Goal: Communication & Community: Answer question/provide support

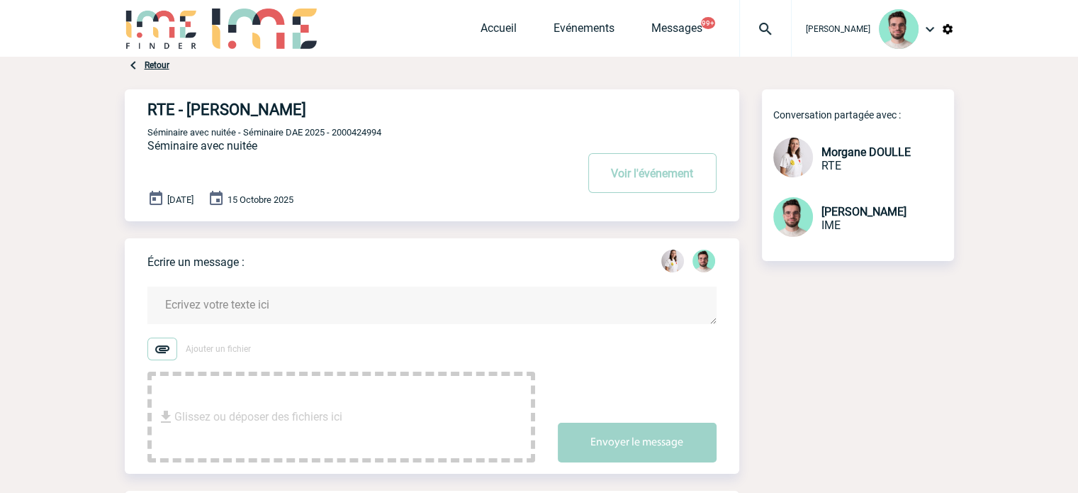
click at [247, 298] on textarea at bounding box center [431, 305] width 569 height 38
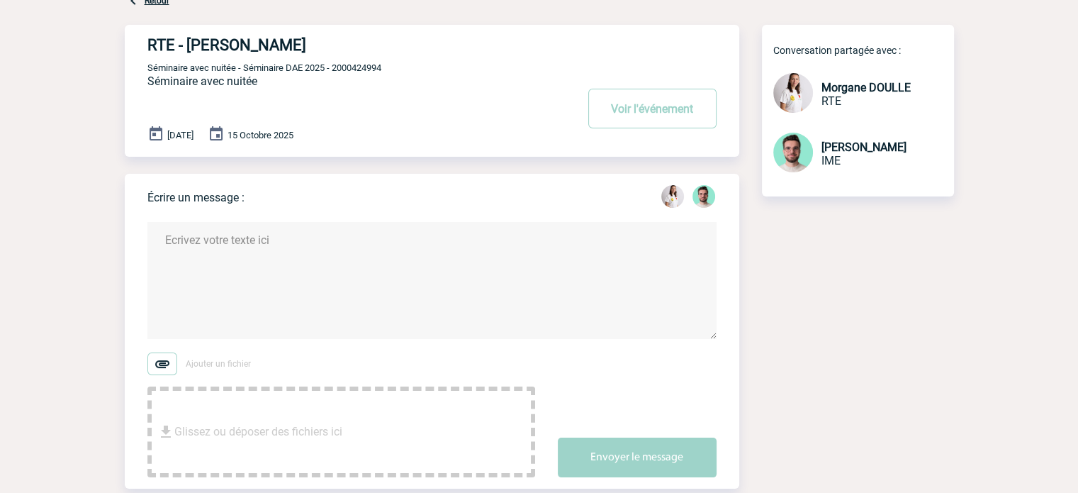
scroll to position [142, 0]
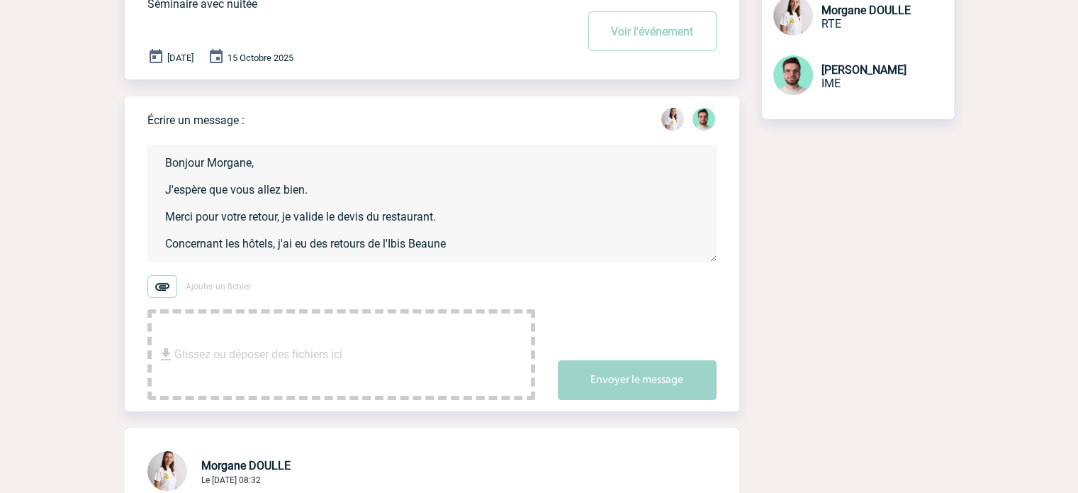
click at [411, 247] on textarea "Bonjour Morgane, J'espère que vous allez bien. Merci pour votre retour, je vali…" at bounding box center [431, 203] width 569 height 117
drag, startPoint x: 544, startPoint y: 212, endPoint x: 567, endPoint y: 218, distance: 23.4
click at [544, 212] on textarea "Bonjour Morgane, J'espère que vous allez bien. Merci pour votre retour, je vali…" at bounding box center [431, 203] width 569 height 117
click at [629, 245] on textarea "Bonjour Morgane, J'espère que vous allez bien. Merci pour votre retour, je vali…" at bounding box center [431, 203] width 569 height 117
paste textarea "Plus Beaune au Grand Saint Jean"
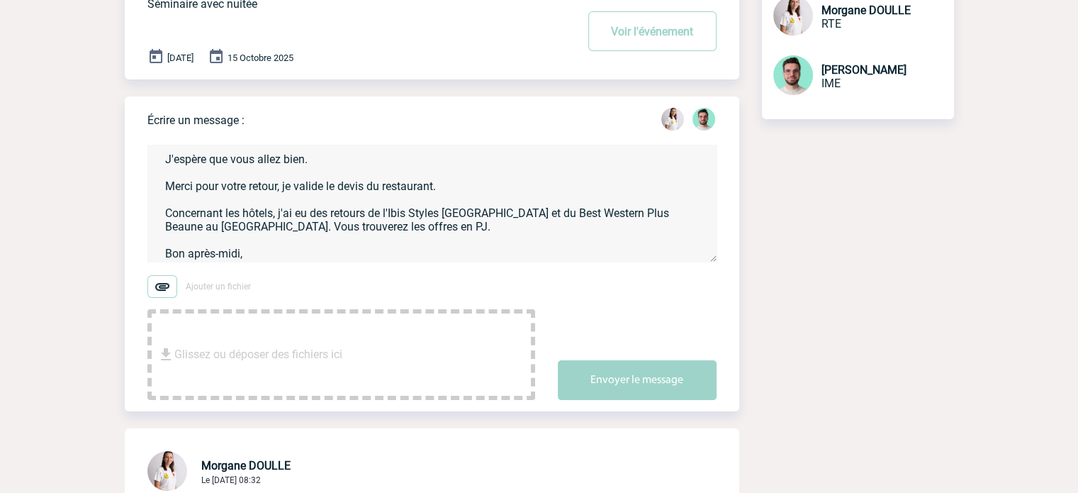
scroll to position [44, 0]
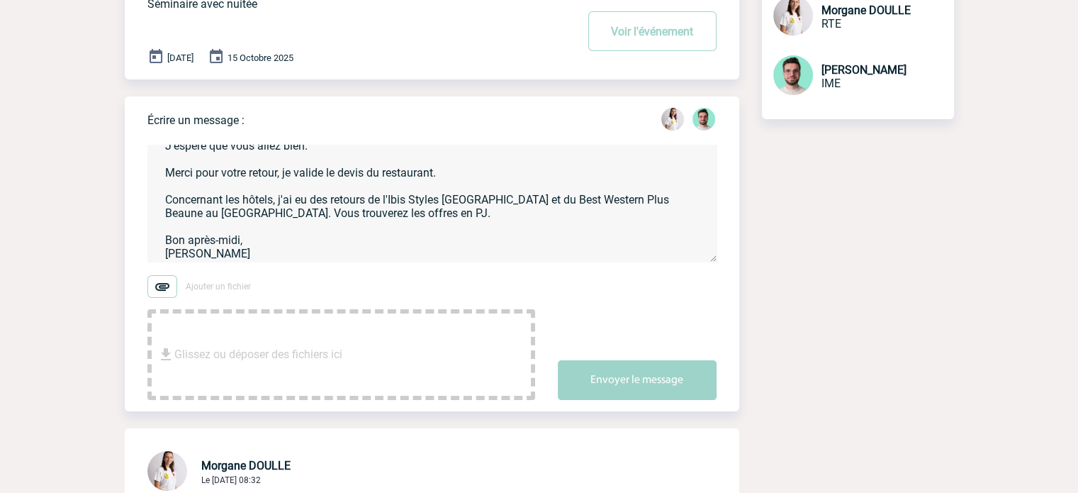
type textarea "Bonjour Morgane, J'espère que vous allez bien. Merci pour votre retour, je vali…"
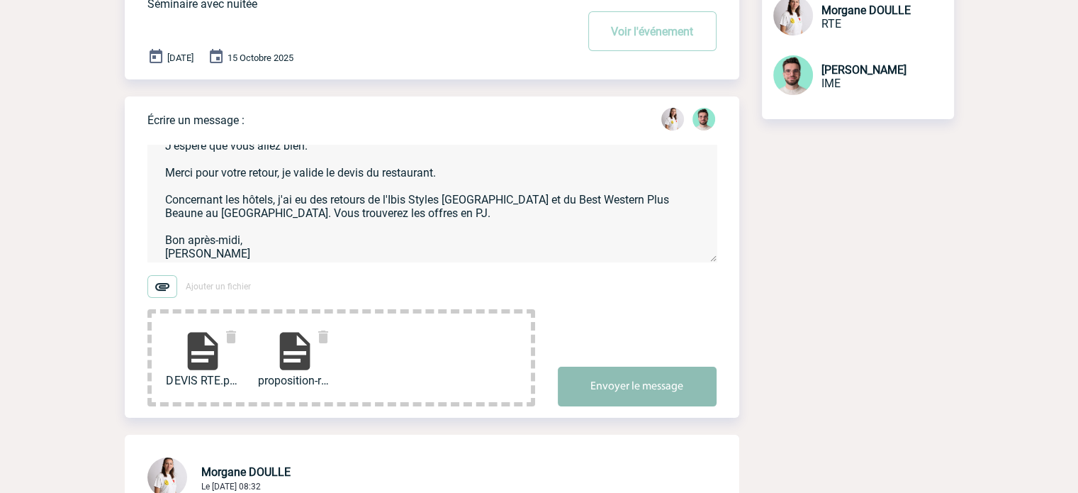
click at [649, 385] on button "Envoyer le message" at bounding box center [637, 386] width 159 height 40
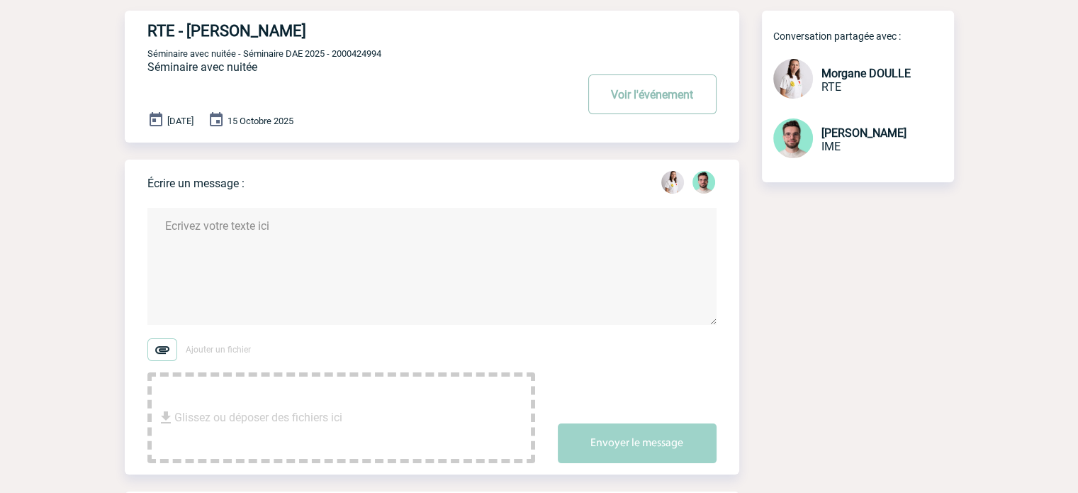
scroll to position [0, 0]
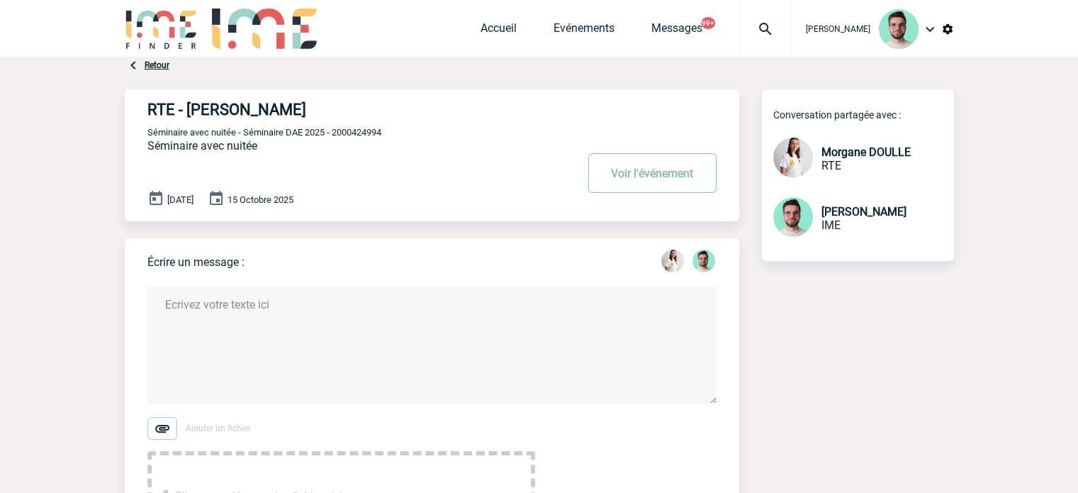
click at [661, 179] on button "Voir l'événement" at bounding box center [652, 173] width 128 height 40
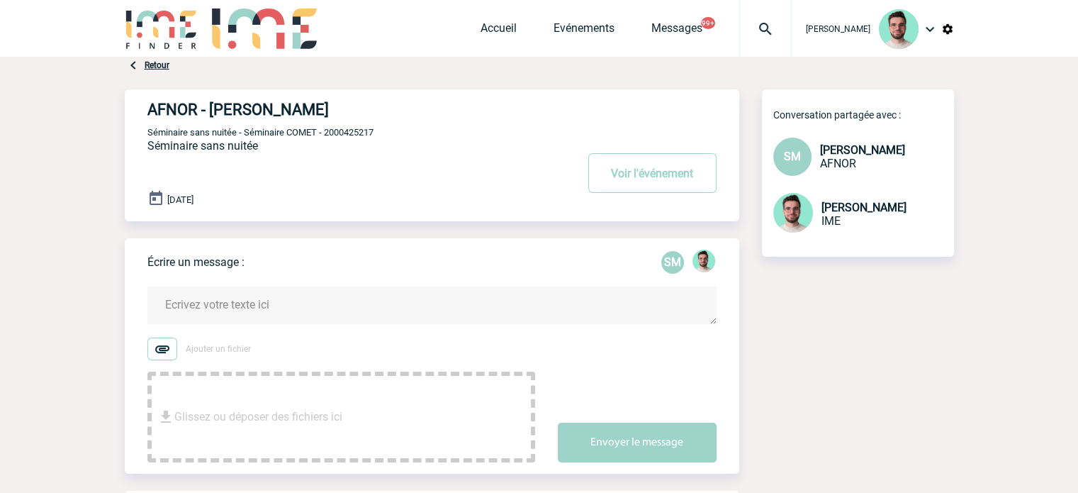
click at [875, 254] on div "Conversation partagée avec : SM Sylvia MARCET AFNOR Benjamin ROLAND IME" at bounding box center [858, 172] width 192 height 167
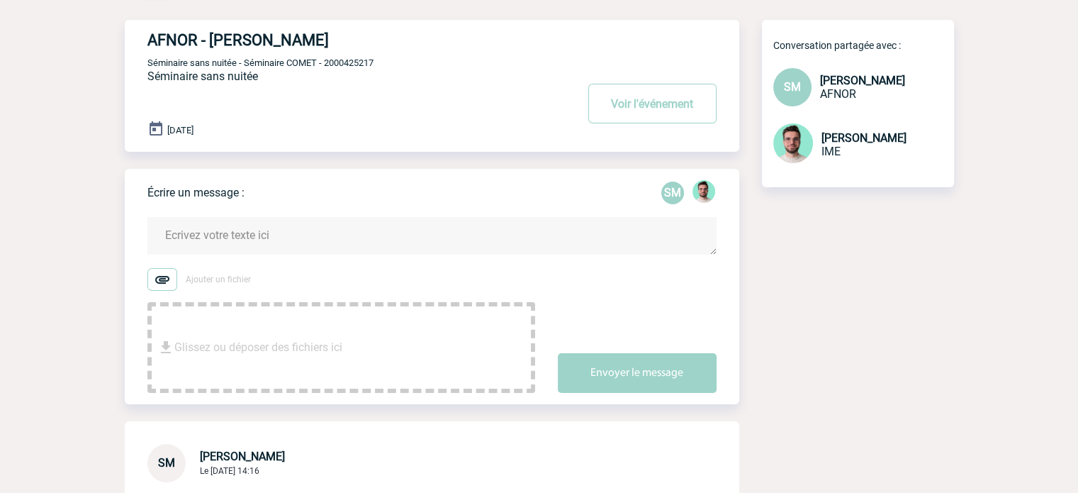
scroll to position [142, 0]
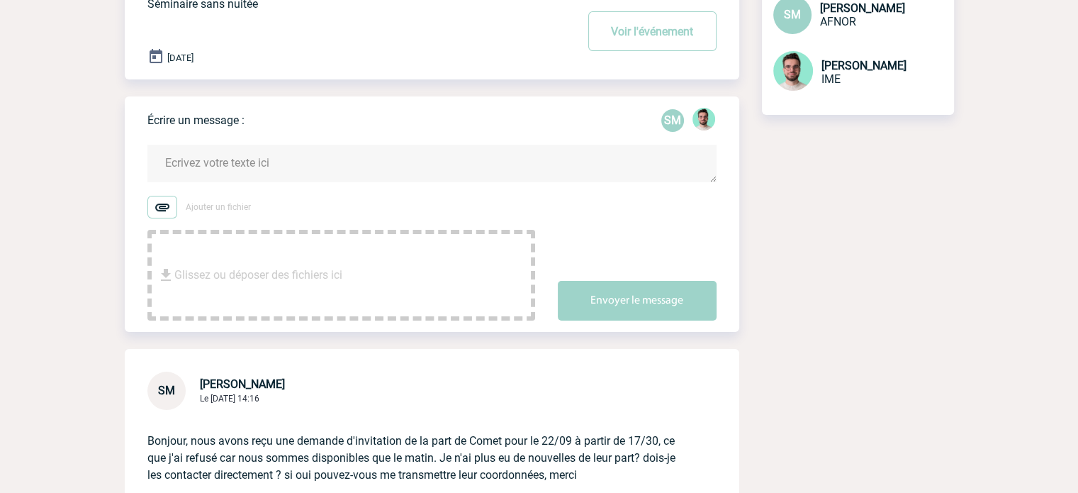
click at [224, 155] on textarea at bounding box center [431, 164] width 569 height 38
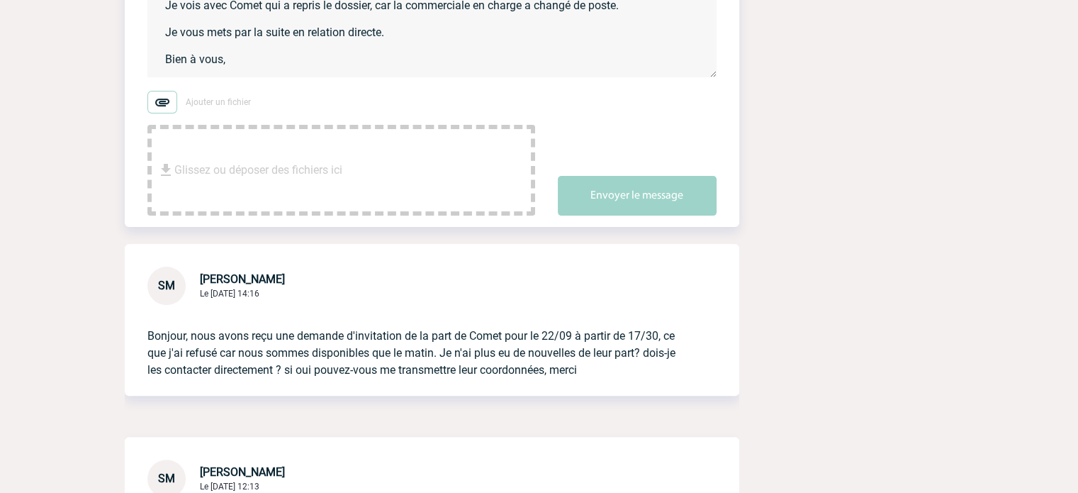
scroll to position [3, 0]
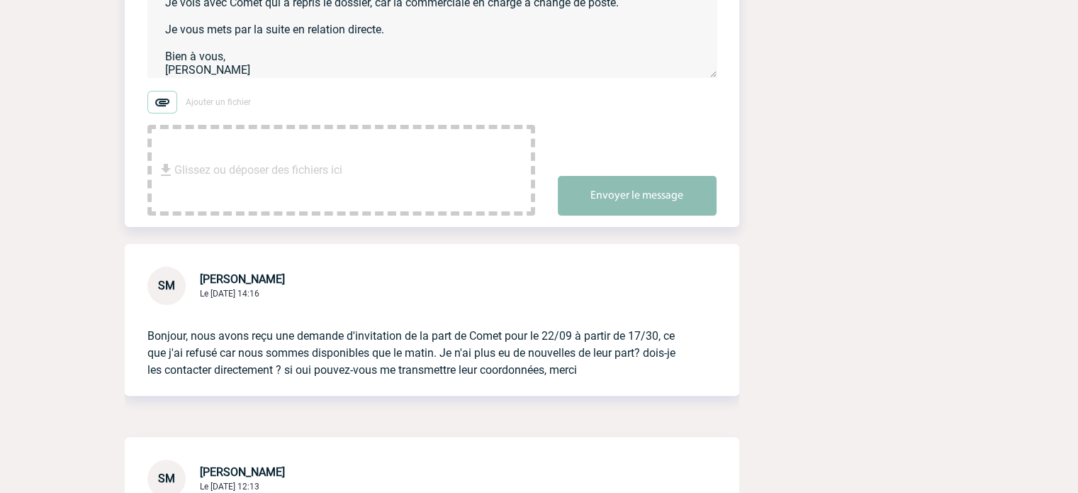
type textarea "Bonjour Sylvia, Je vois avec Comet qui a repris le dossier, car la commerciale …"
click at [627, 199] on button "Envoyer le message" at bounding box center [637, 196] width 159 height 40
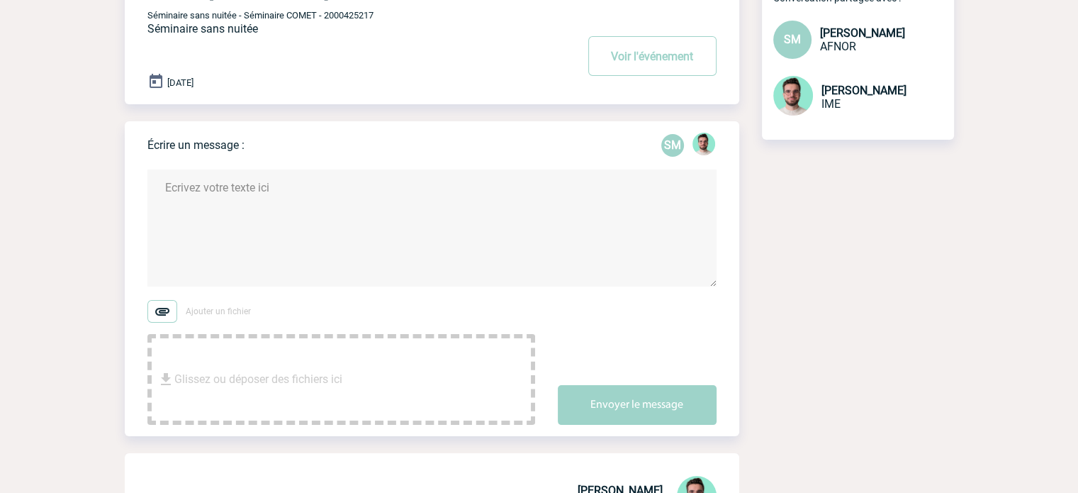
scroll to position [0, 0]
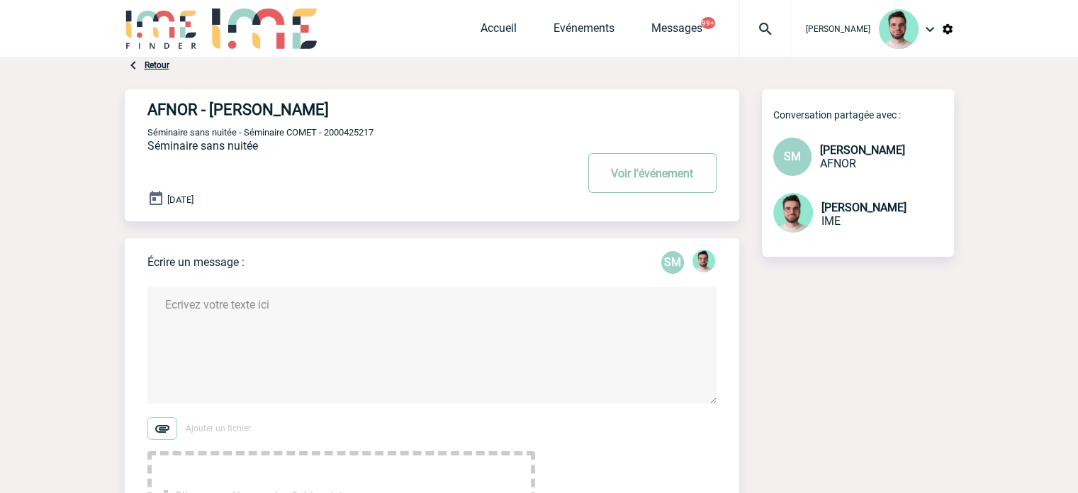
click at [638, 162] on button "Voir l'événement" at bounding box center [652, 173] width 128 height 40
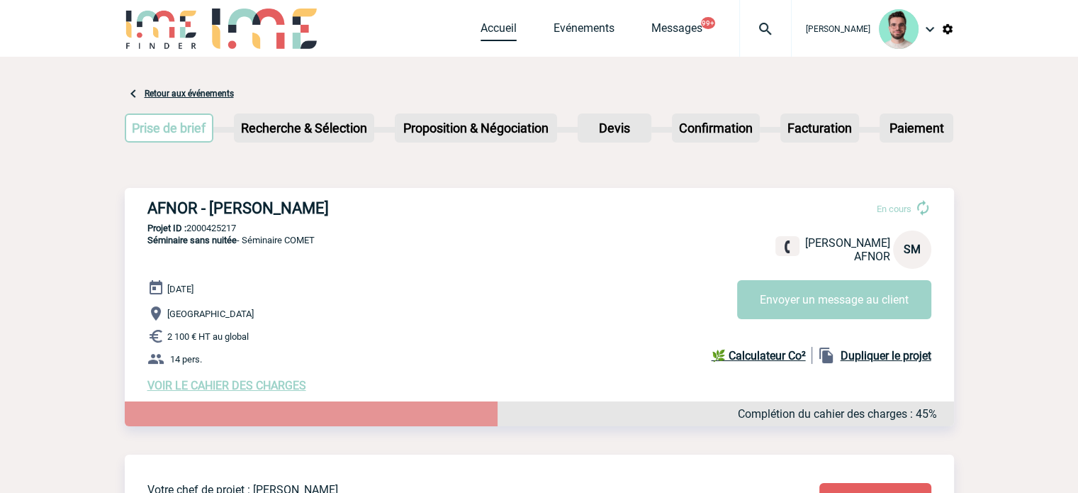
click at [491, 37] on link "Accueil" at bounding box center [499, 31] width 36 height 20
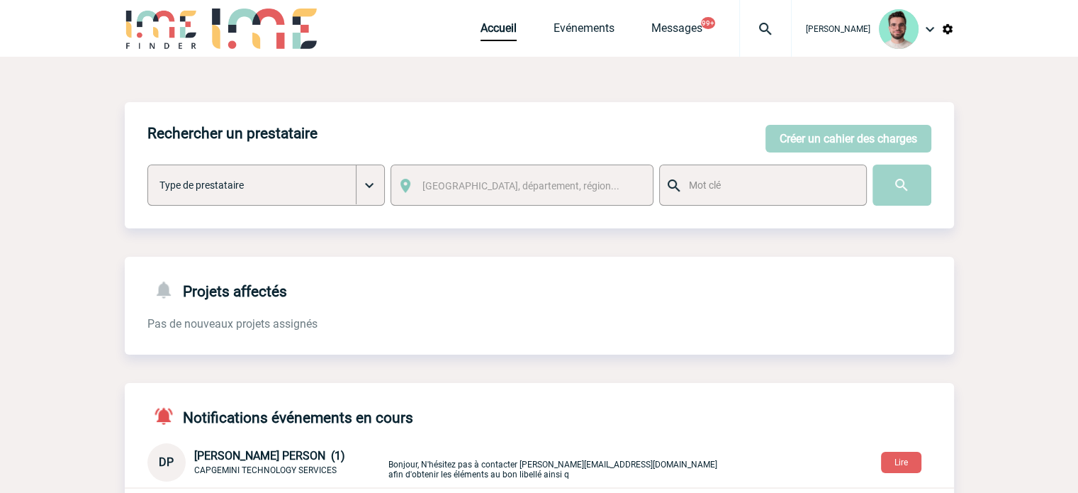
click at [745, 39] on div at bounding box center [765, 28] width 52 height 57
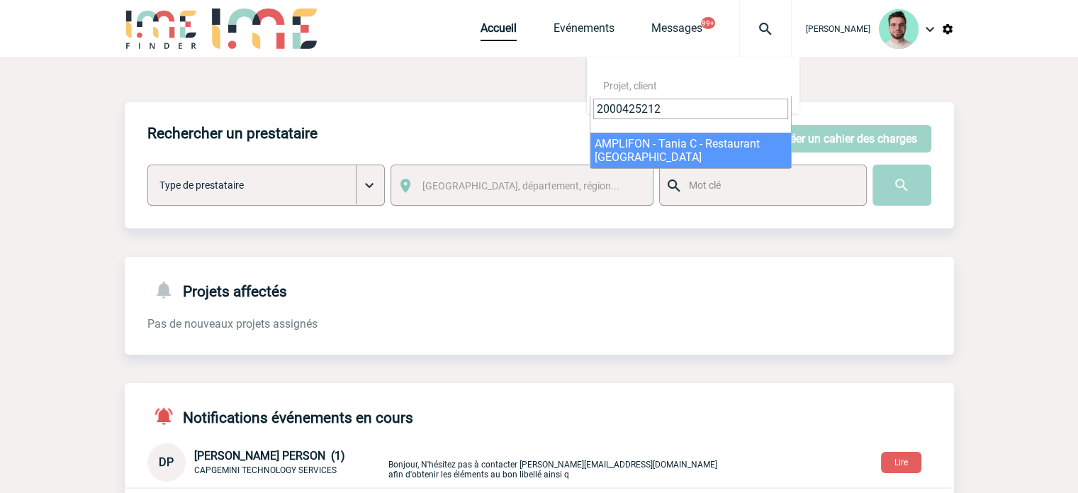
type input "2000425212"
select select "24713"
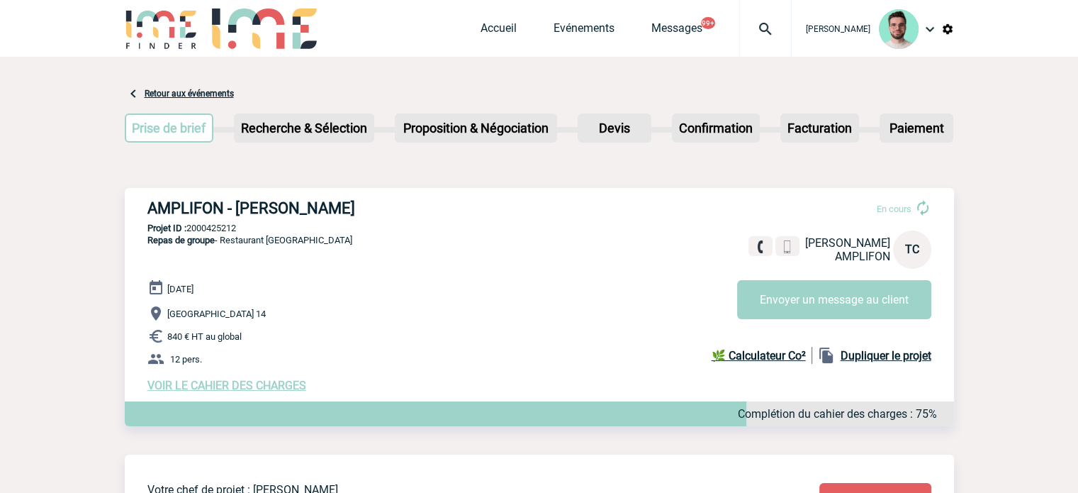
click at [205, 228] on p "Projet ID : 2000425212" at bounding box center [539, 228] width 829 height 11
copy p "2000425212"
click at [573, 23] on link "Evénements" at bounding box center [584, 31] width 61 height 20
click at [582, 26] on link "Evénements" at bounding box center [584, 31] width 61 height 20
